Goal: Task Accomplishment & Management: Use online tool/utility

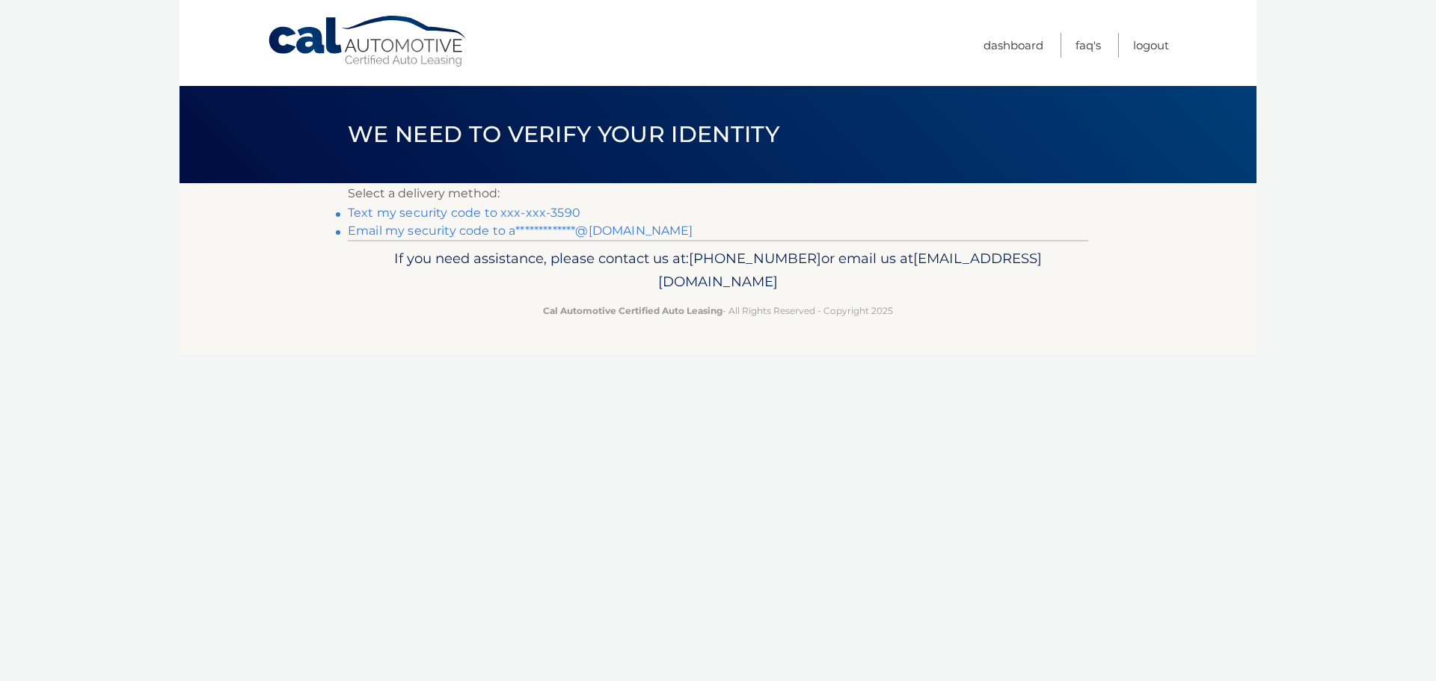
click at [398, 215] on link "Text my security code to xxx-xxx-3590" at bounding box center [464, 213] width 233 height 14
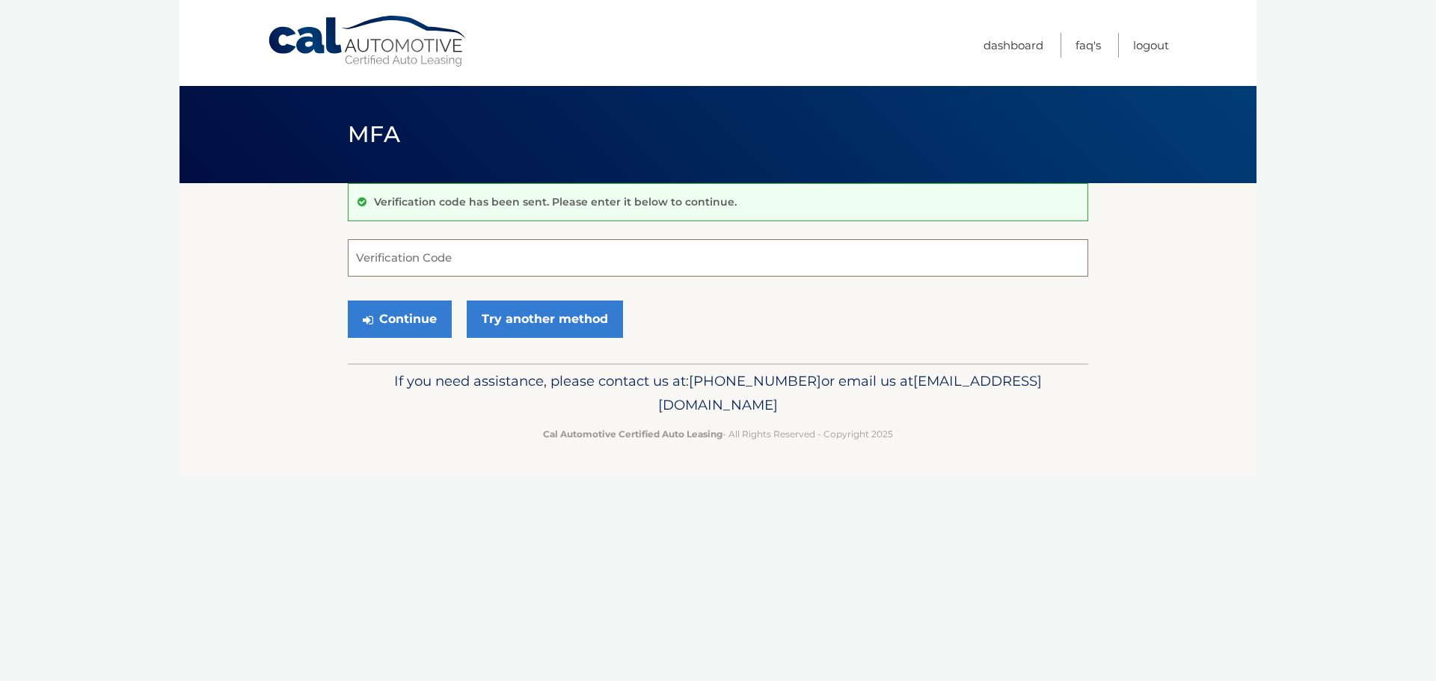
click at [484, 270] on input "Verification Code" at bounding box center [718, 257] width 740 height 37
type input "532378"
click at [405, 313] on button "Continue" at bounding box center [400, 319] width 104 height 37
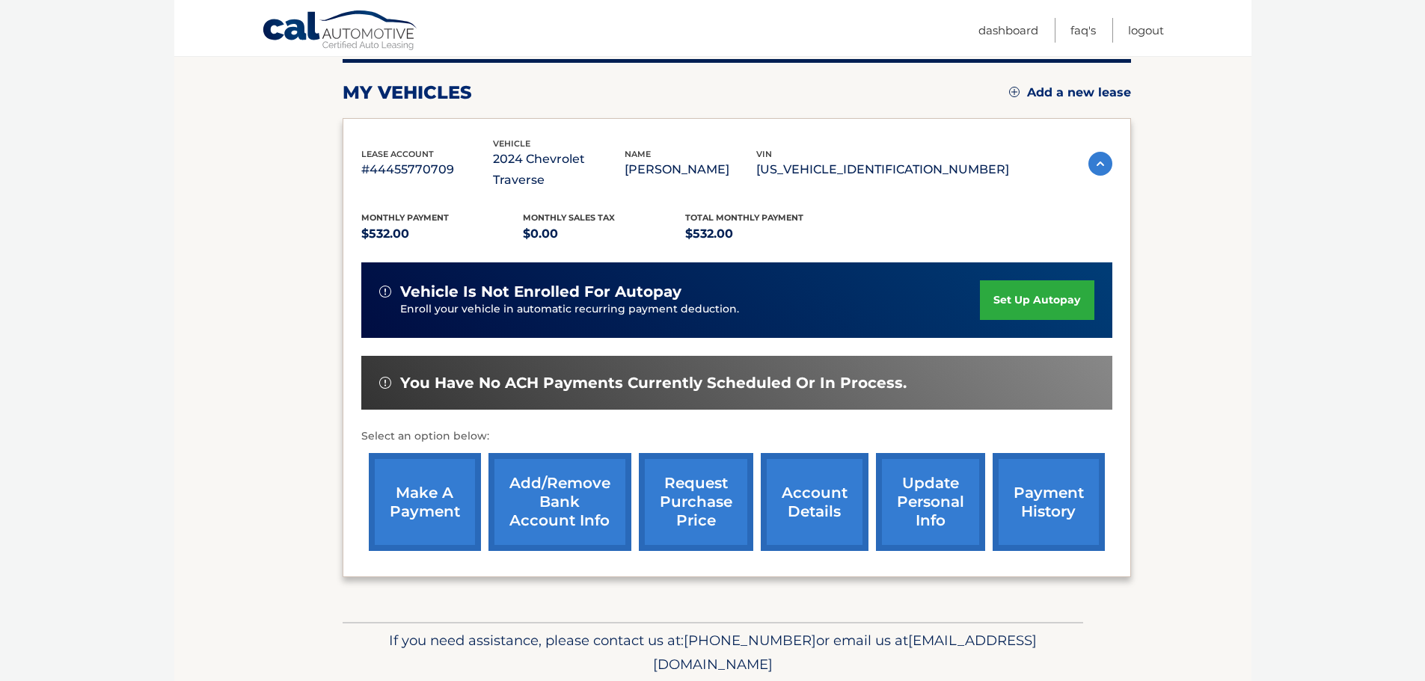
scroll to position [224, 0]
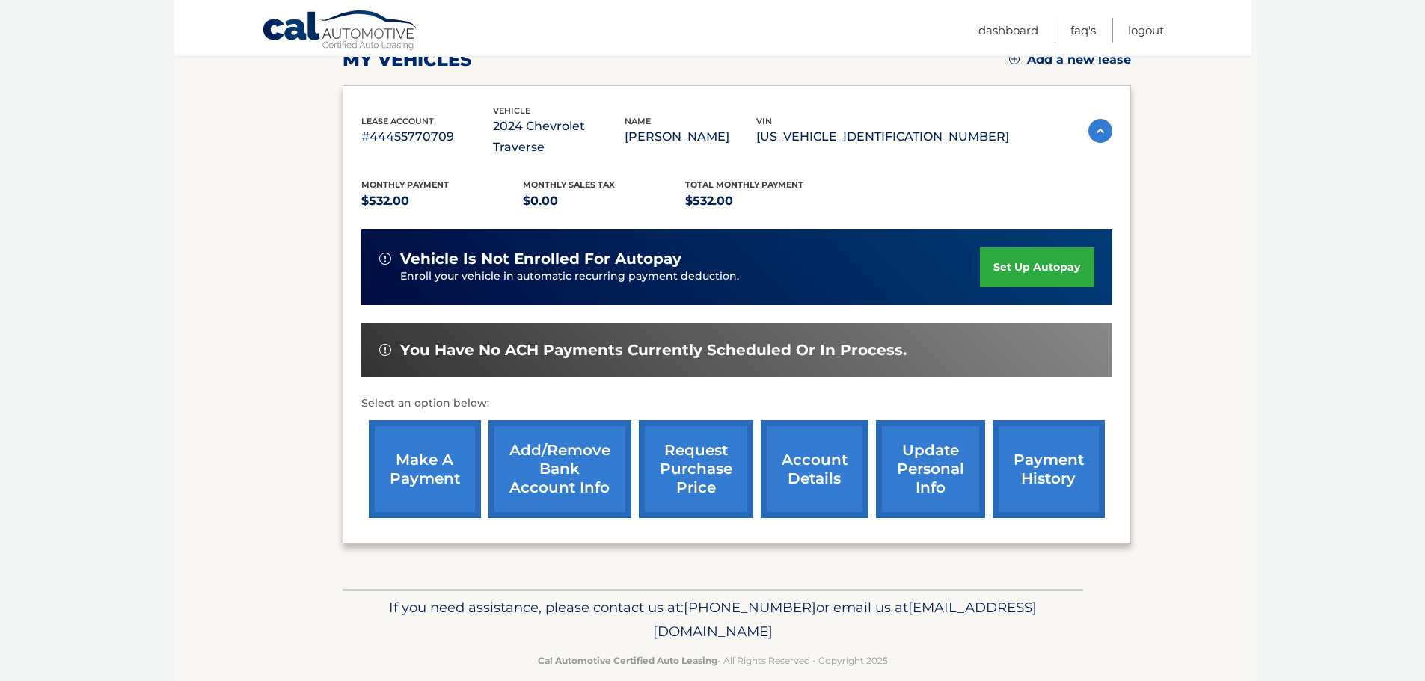
click at [442, 471] on link "make a payment" at bounding box center [425, 469] width 112 height 98
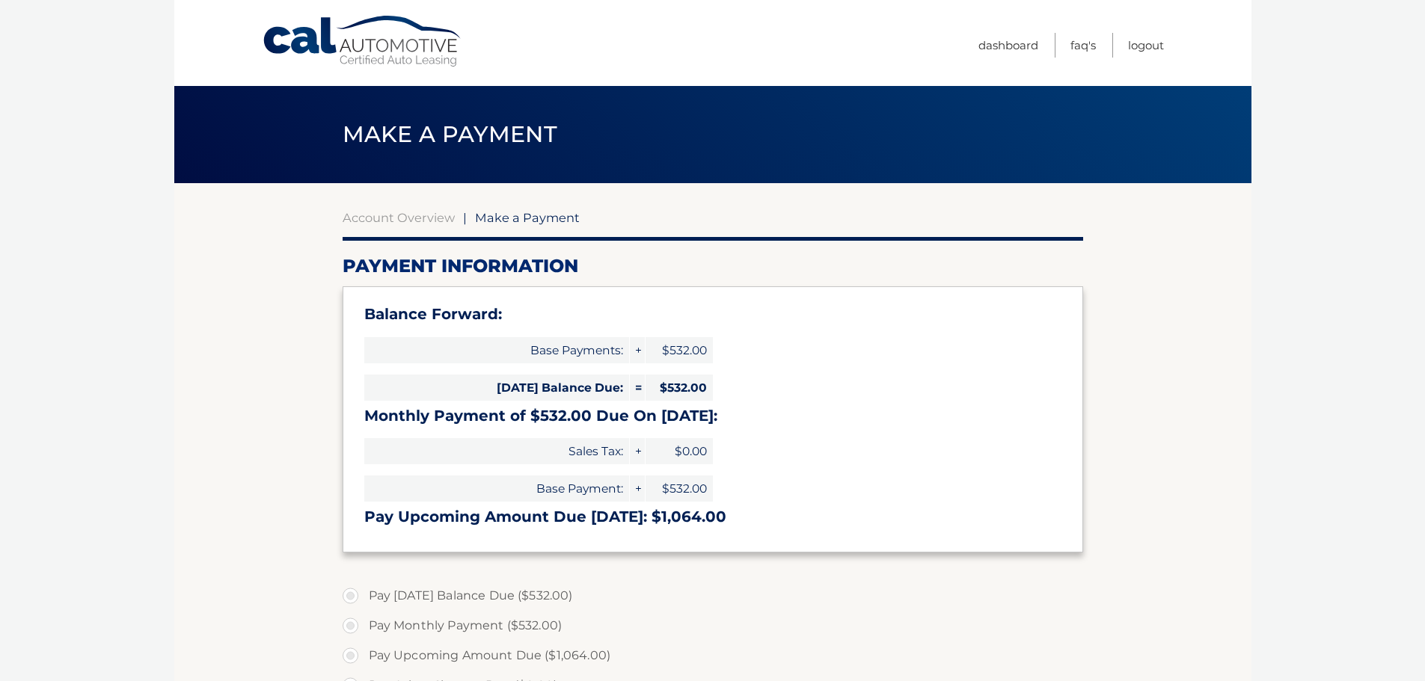
select select "NmU1OTAwNmQtNWM0Yi00NjRhLTg0MjItOGI0ODQwNTRlNzlm"
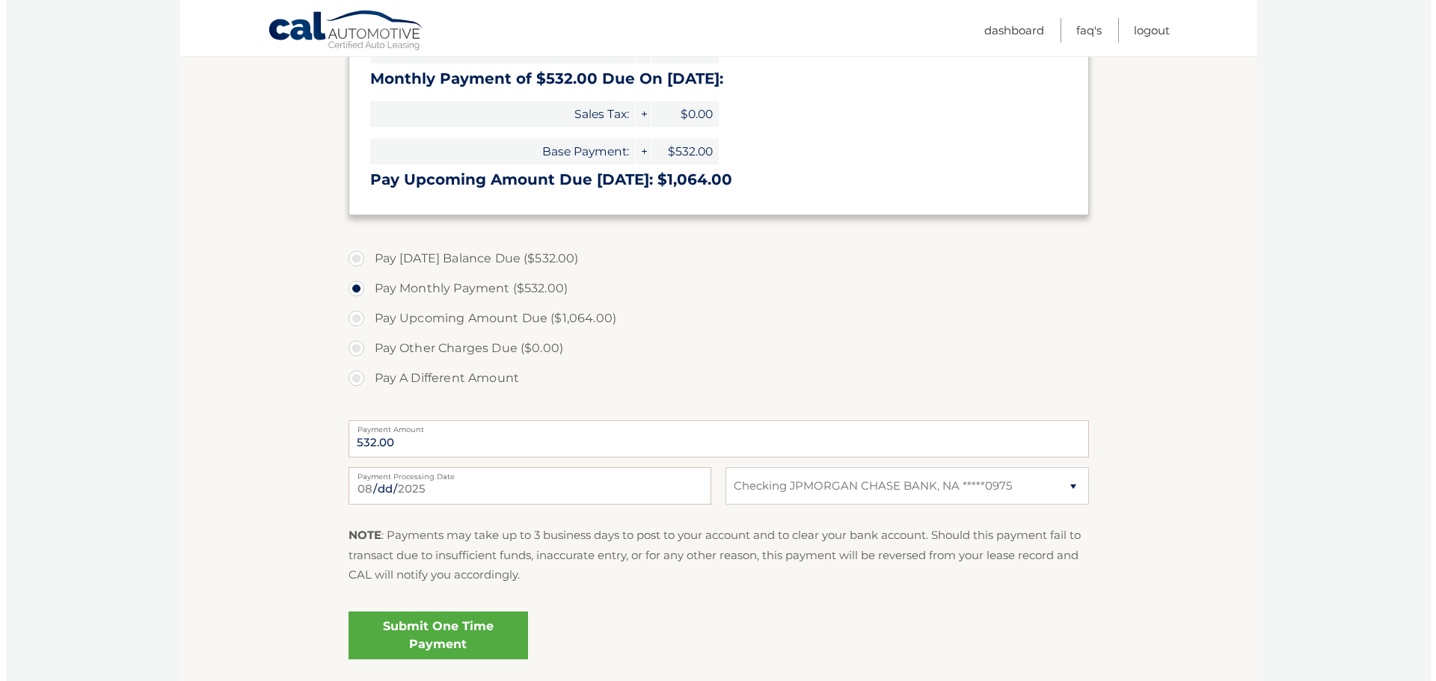
scroll to position [374, 0]
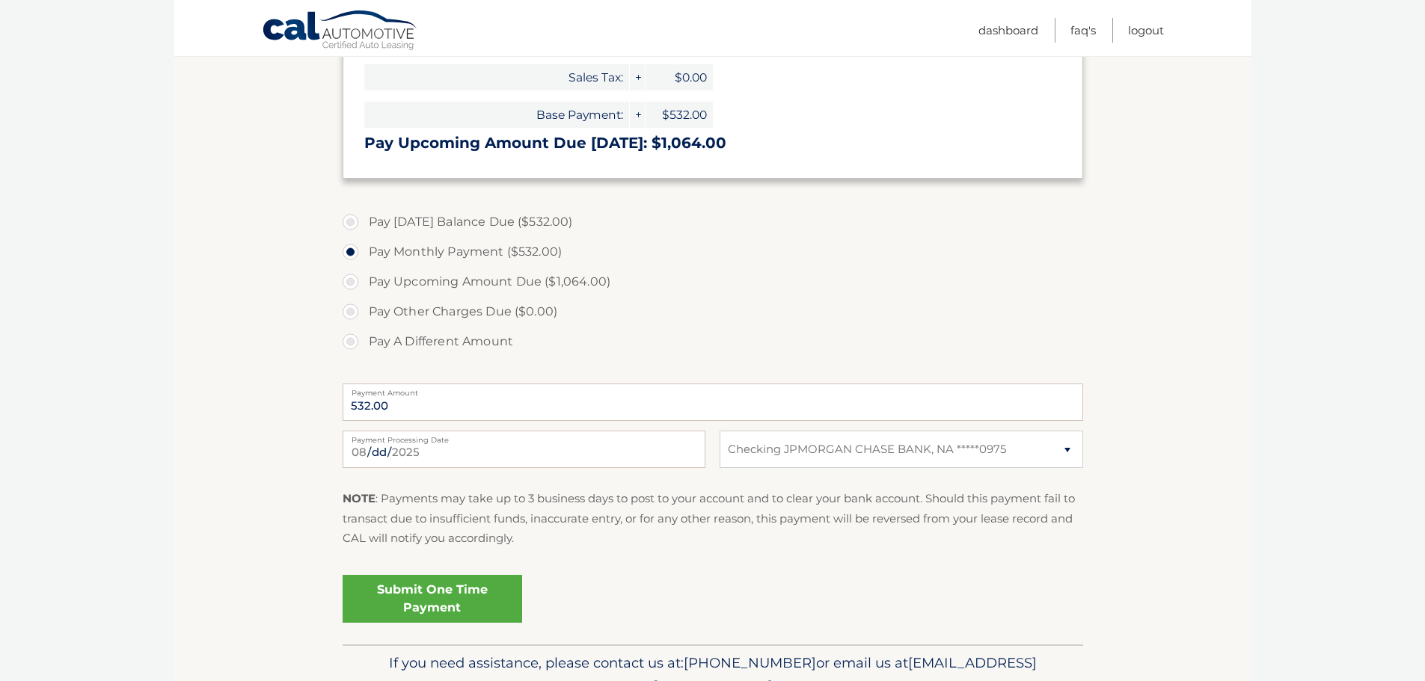
click at [412, 590] on link "Submit One Time Payment" at bounding box center [431, 599] width 179 height 48
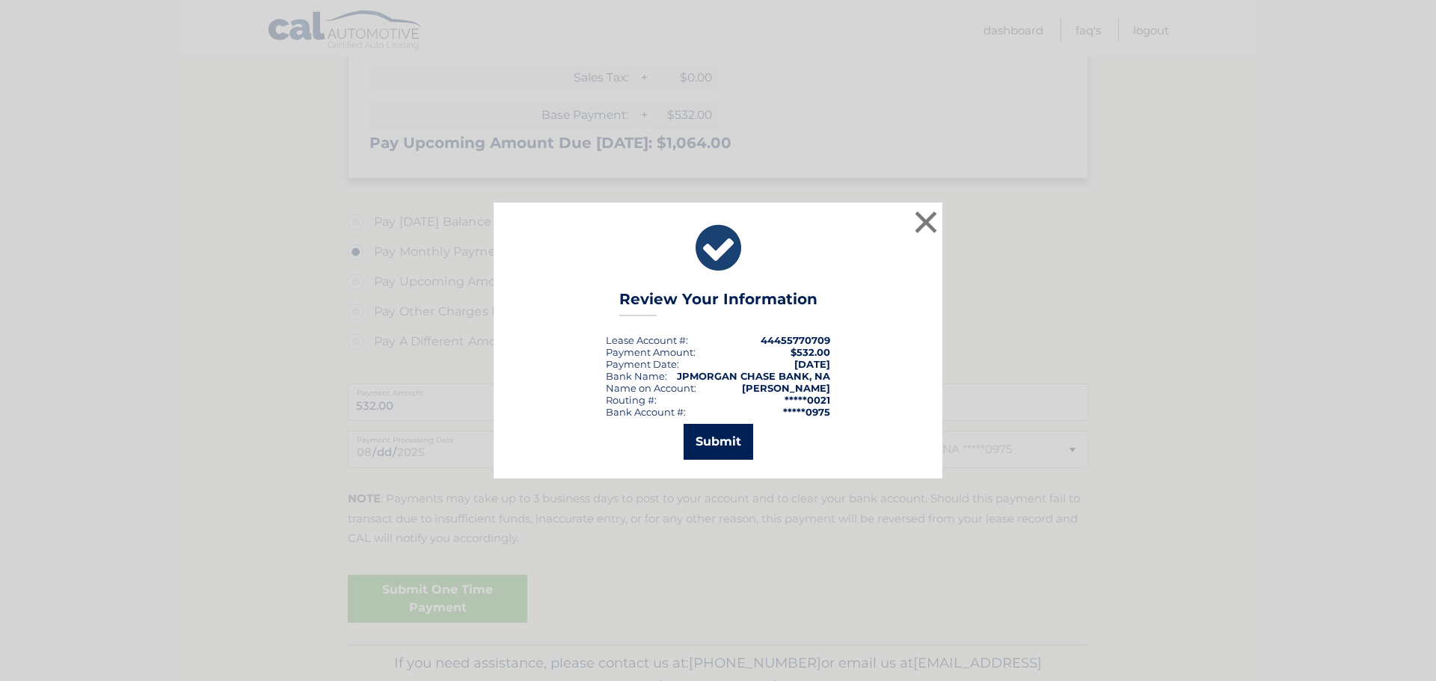
click at [709, 442] on button "Submit" at bounding box center [718, 442] width 70 height 36
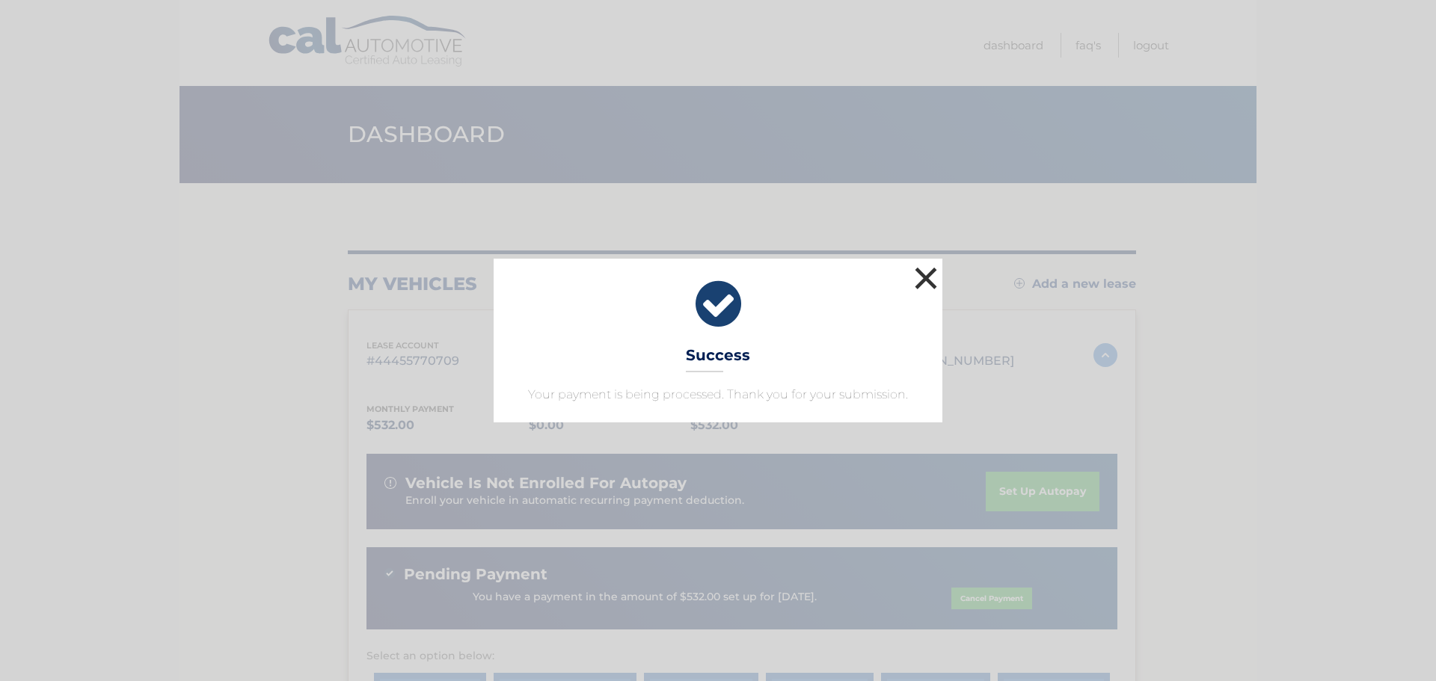
click at [920, 280] on button "×" at bounding box center [926, 278] width 30 height 30
